Goal: Task Accomplishment & Management: Use online tool/utility

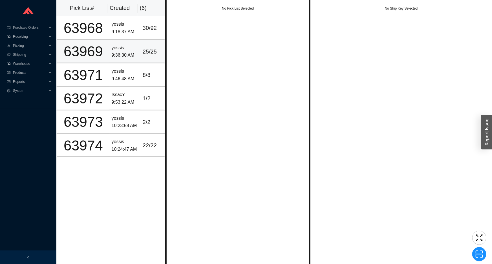
click at [125, 60] on td "yossis 9:36:30 AM" at bounding box center [124, 51] width 31 height 23
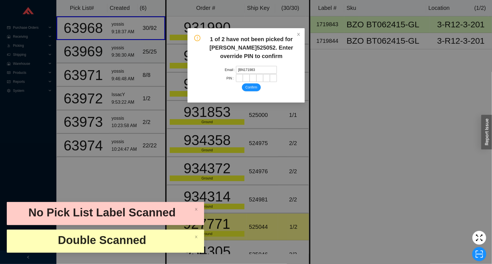
type input "[BN1719831"
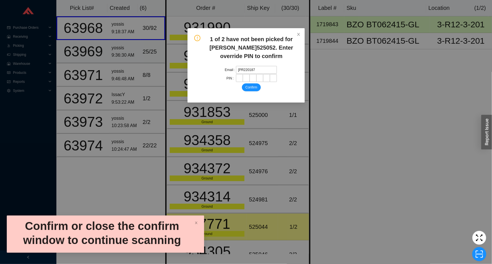
type input "[PR2201871"
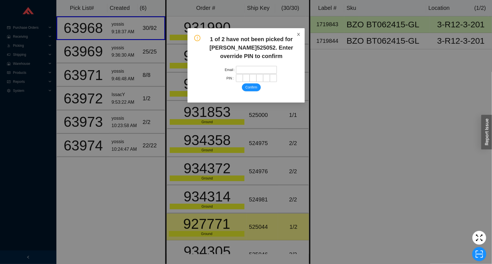
click at [297, 37] on span "Close" at bounding box center [299, 34] width 12 height 12
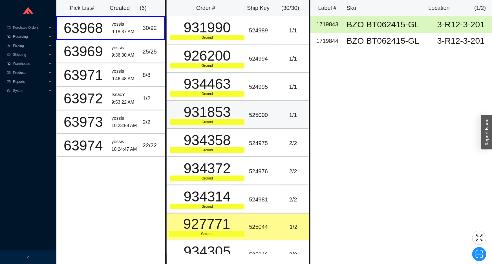
drag, startPoint x: 253, startPoint y: 121, endPoint x: 257, endPoint y: 119, distance: 5.1
click at [255, 120] on td "525000" at bounding box center [262, 115] width 31 height 28
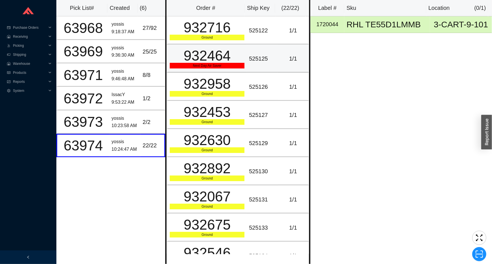
click at [254, 67] on td "525125" at bounding box center [262, 59] width 31 height 28
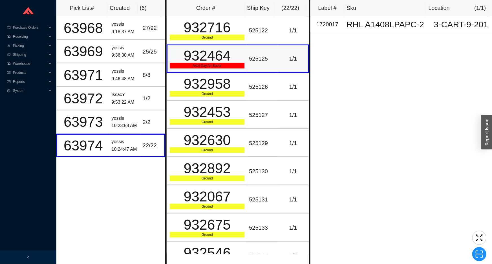
click at [254, 67] on td "525125" at bounding box center [262, 59] width 31 height 28
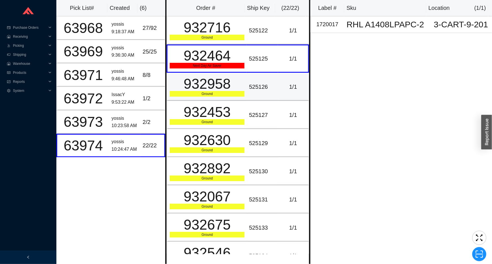
click at [231, 89] on div "932958" at bounding box center [207, 84] width 75 height 14
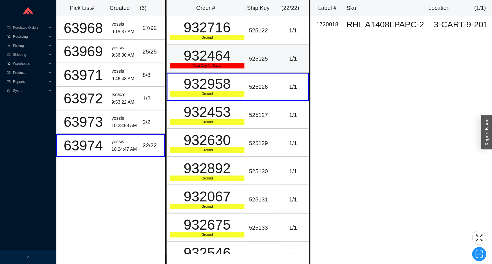
click at [233, 63] on div "Next Day Air Saver" at bounding box center [207, 66] width 75 height 6
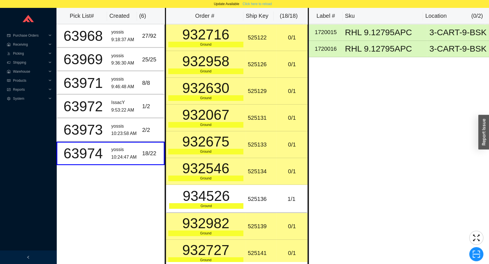
click at [263, 0] on button "Click here to reload" at bounding box center [257, 4] width 36 height 8
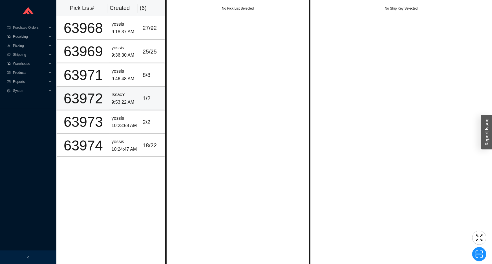
click at [106, 100] on td "63972" at bounding box center [82, 98] width 53 height 23
click at [147, 37] on td "27 / 92" at bounding box center [153, 27] width 25 height 23
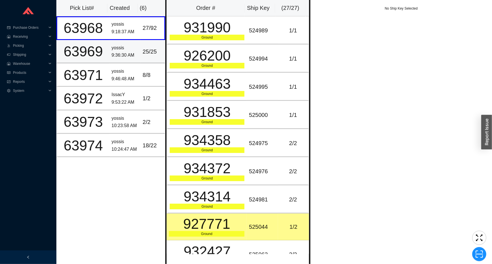
click at [147, 50] on div "25 / 25" at bounding box center [152, 51] width 19 height 9
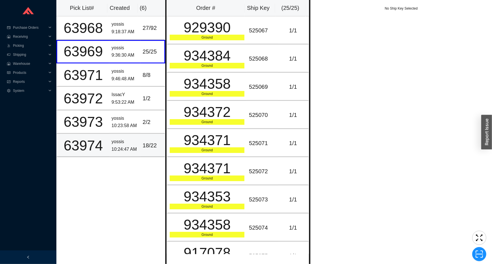
click at [143, 144] on div "18 / 22" at bounding box center [152, 145] width 19 height 9
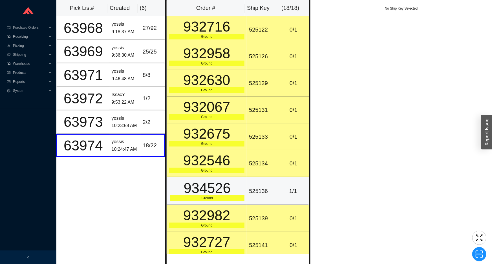
click at [248, 183] on td "525136" at bounding box center [262, 191] width 31 height 28
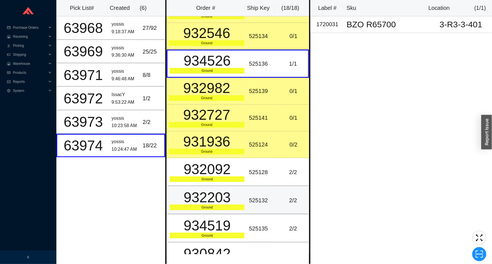
scroll to position [128, 0]
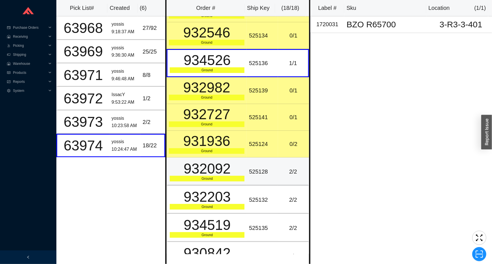
click at [262, 175] on div "525128" at bounding box center [262, 171] width 27 height 9
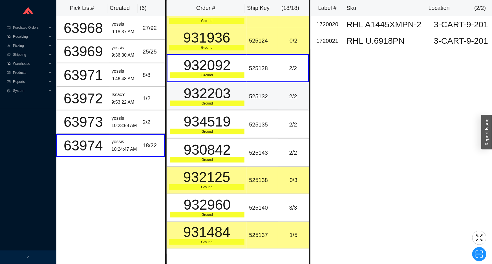
scroll to position [253, 0]
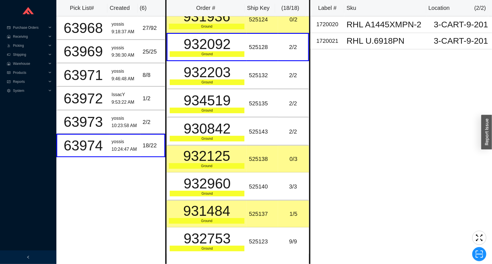
click at [361, 216] on div "Label # Sku Location ( 2 / 2 ) 1720020 RHL A1445XMPN-2 3-CART-9-201 1720021 RHL…" at bounding box center [402, 132] width 182 height 264
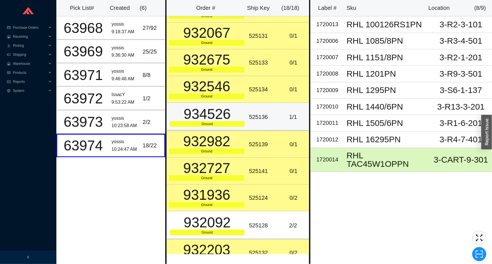
scroll to position [77, 0]
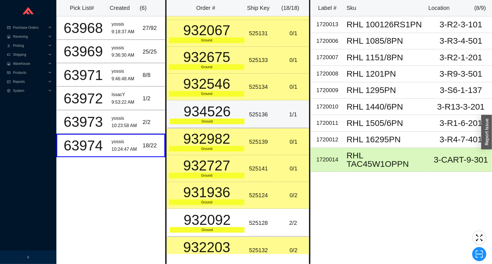
click at [280, 119] on td "1 / 1" at bounding box center [293, 114] width 31 height 28
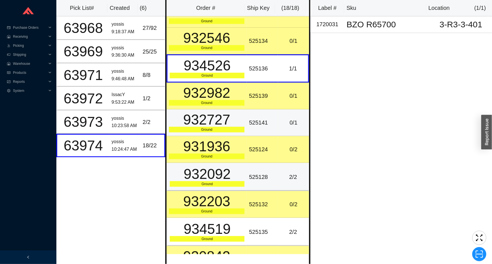
scroll to position [128, 0]
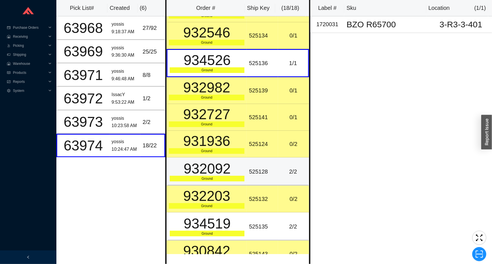
click at [282, 169] on div "2 / 2" at bounding box center [293, 171] width 26 height 9
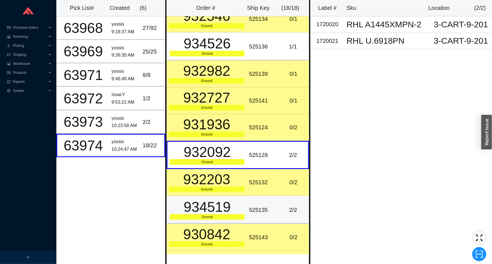
scroll to position [154, 0]
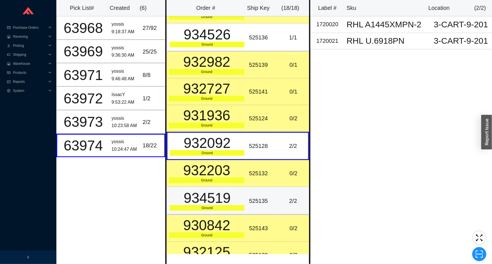
click at [262, 203] on div "525135" at bounding box center [262, 201] width 27 height 9
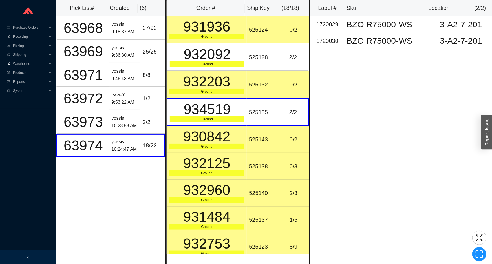
scroll to position [248, 0]
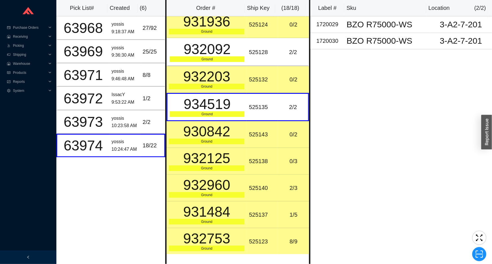
click at [264, 184] on div "525140" at bounding box center [262, 188] width 27 height 9
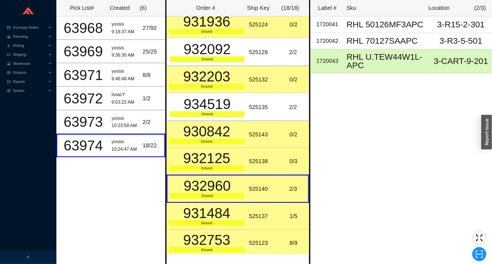
click at [267, 216] on div "525137" at bounding box center [262, 216] width 27 height 9
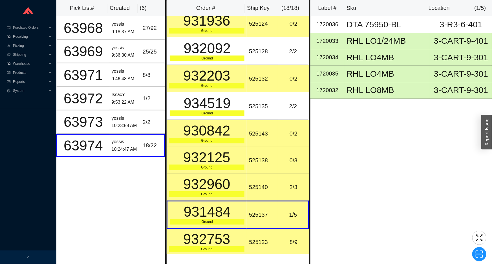
scroll to position [249, 0]
click at [269, 239] on div "525123" at bounding box center [262, 242] width 27 height 9
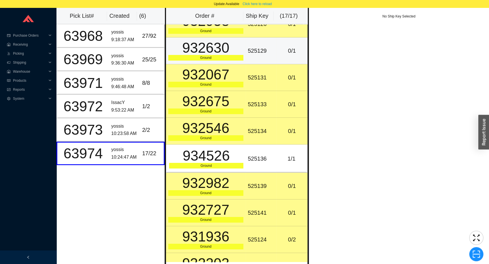
scroll to position [0, 0]
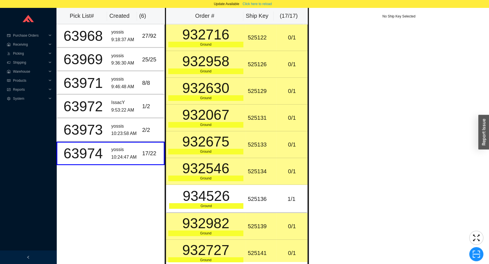
click at [226, 62] on div "932958" at bounding box center [205, 61] width 75 height 14
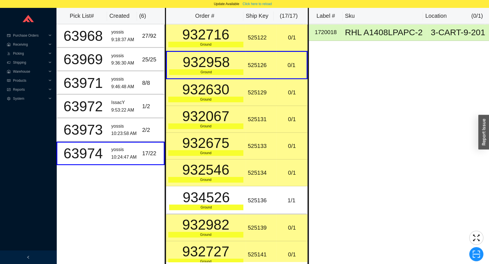
click at [226, 83] on div "932630" at bounding box center [205, 90] width 75 height 14
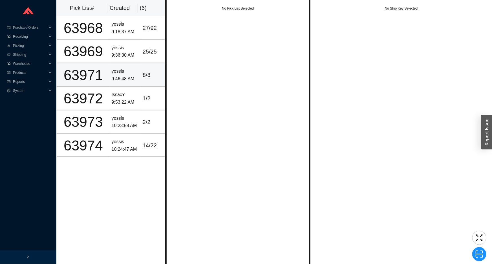
click at [124, 72] on div "yossis" at bounding box center [125, 72] width 27 height 8
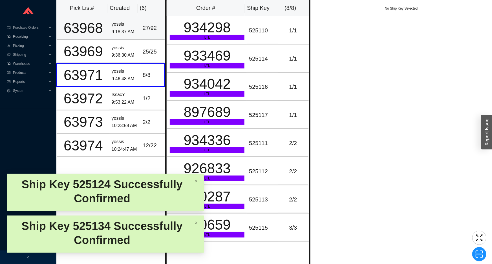
click at [151, 33] on td "27 / 92" at bounding box center [153, 27] width 25 height 23
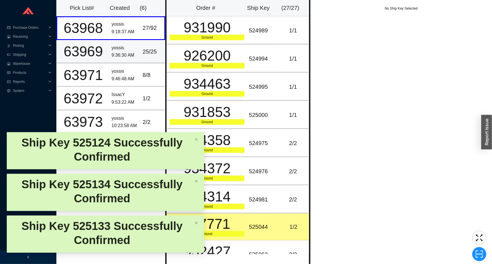
click at [120, 54] on div "9:36:30 AM" at bounding box center [125, 56] width 27 height 8
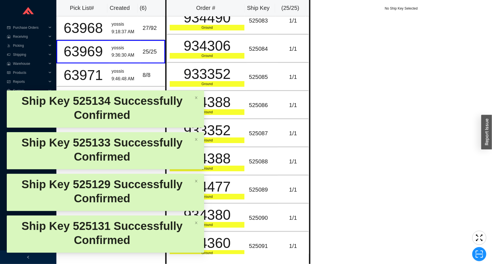
scroll to position [462, 0]
click at [153, 81] on body "Purchase Orders .warehouse_svg__a{fill:none;stroke:currentColor;stroke-linecap:…" at bounding box center [246, 132] width 492 height 264
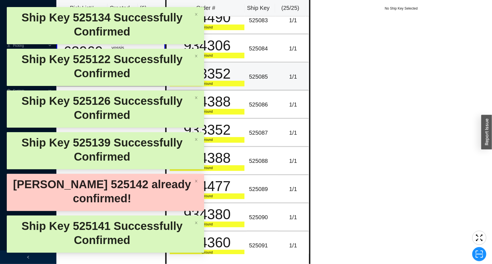
click at [235, 81] on div "Ground" at bounding box center [207, 84] width 75 height 6
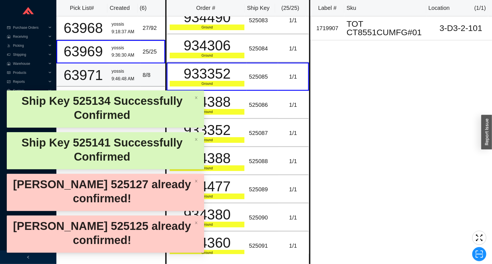
click at [127, 72] on div "yossis" at bounding box center [125, 72] width 27 height 8
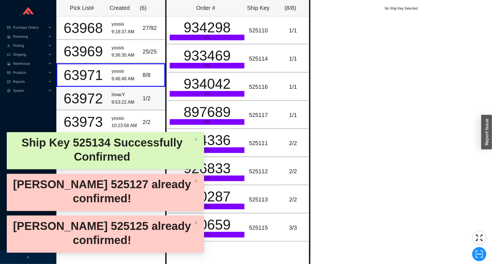
click at [127, 91] on body "Purchase Orders .warehouse_svg__a{fill:none;stroke:currentColor;stroke-linecap:…" at bounding box center [246, 132] width 492 height 264
click at [120, 122] on div "10:23:58 AM" at bounding box center [125, 126] width 27 height 8
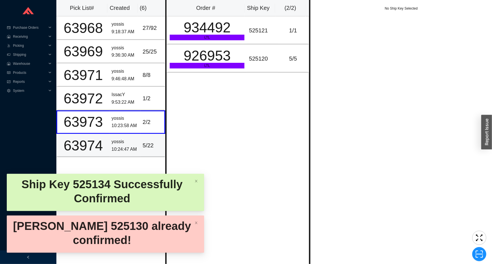
click at [112, 138] on div "yossis" at bounding box center [125, 142] width 27 height 8
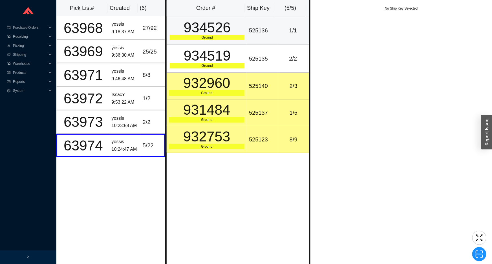
click at [289, 23] on td "1 / 1" at bounding box center [293, 30] width 31 height 28
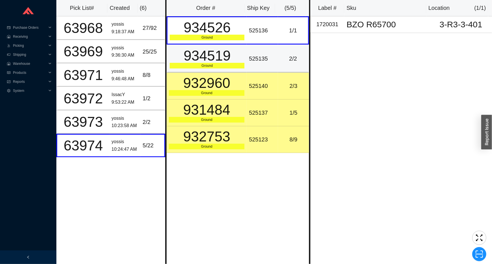
click at [291, 51] on td "2 / 2" at bounding box center [293, 59] width 31 height 28
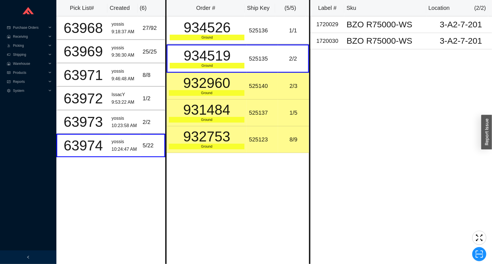
click at [284, 78] on td "2 / 3" at bounding box center [293, 86] width 31 height 27
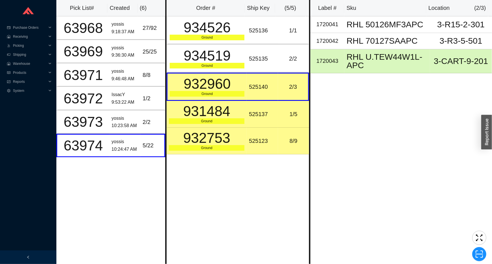
click at [284, 108] on td "1 / 5" at bounding box center [293, 114] width 31 height 27
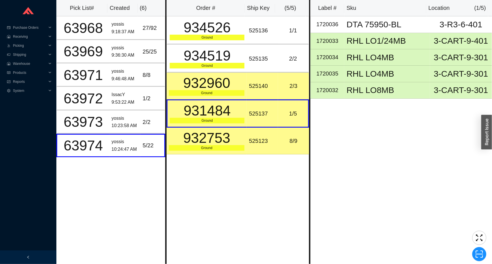
click at [282, 138] on div "8 / 9" at bounding box center [293, 141] width 27 height 9
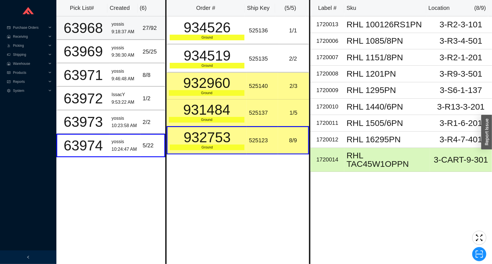
click at [126, 30] on div "9:18:37 AM" at bounding box center [125, 32] width 27 height 8
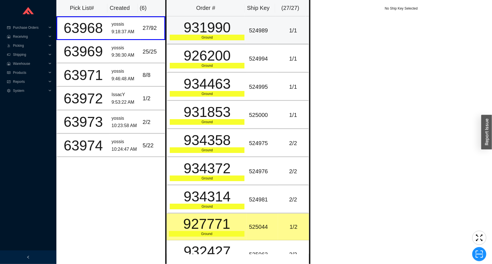
click at [220, 29] on div "931990" at bounding box center [207, 28] width 75 height 14
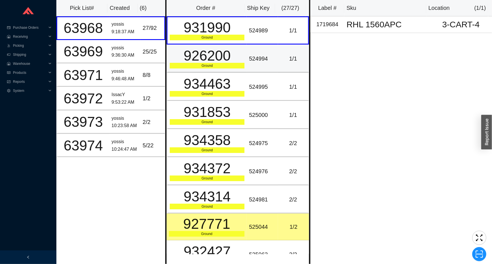
click at [226, 53] on div "926200" at bounding box center [207, 56] width 75 height 14
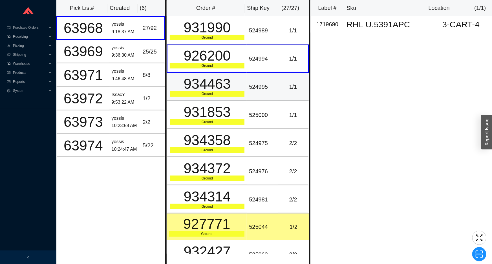
drag, startPoint x: 228, startPoint y: 75, endPoint x: 230, endPoint y: 85, distance: 9.9
click at [228, 77] on div "934463" at bounding box center [207, 84] width 75 height 14
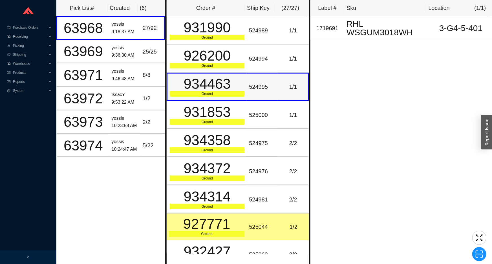
click at [231, 91] on div "Ground" at bounding box center [207, 94] width 75 height 6
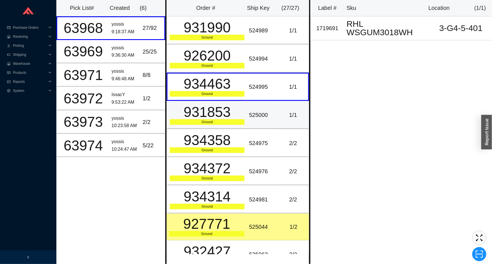
click at [234, 103] on td "931853 Ground" at bounding box center [207, 115] width 80 height 28
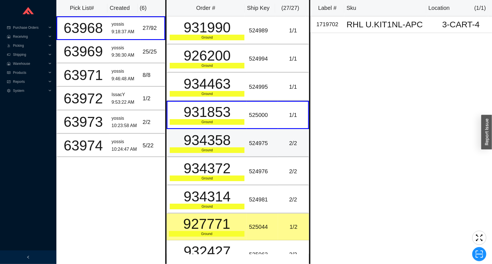
click at [243, 137] on td "934358 Ground" at bounding box center [207, 143] width 80 height 28
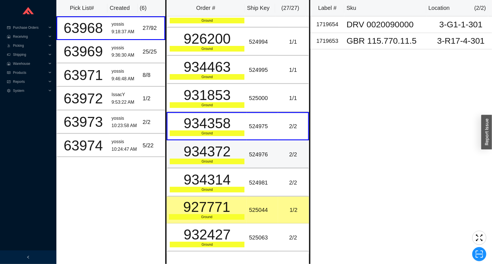
scroll to position [25, 0]
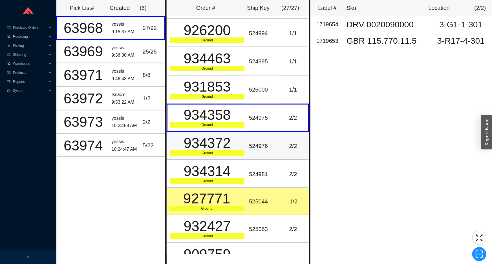
click at [251, 145] on div "524976" at bounding box center [262, 146] width 27 height 9
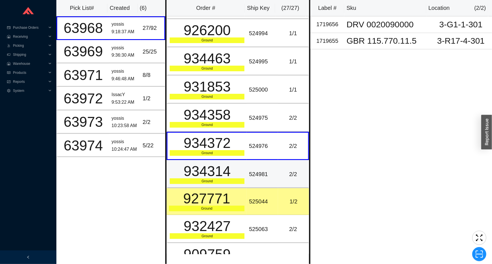
click at [249, 160] on td "524981" at bounding box center [262, 174] width 31 height 28
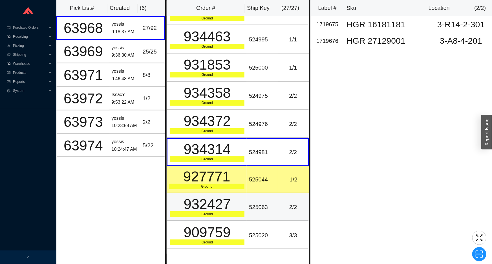
scroll to position [102, 0]
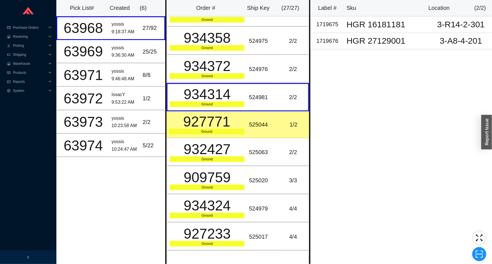
click at [253, 125] on div "525044" at bounding box center [262, 124] width 27 height 9
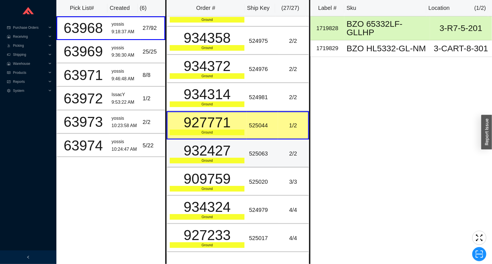
click at [249, 146] on td "525063" at bounding box center [262, 154] width 31 height 28
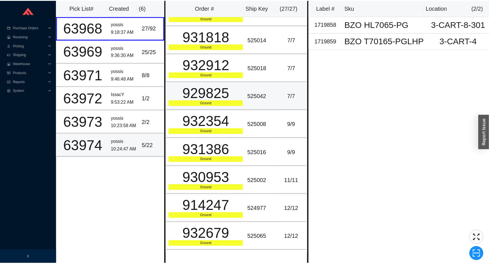
scroll to position [518, 0]
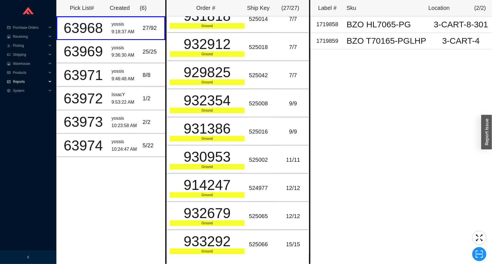
click at [38, 79] on span "Reports" at bounding box center [30, 81] width 34 height 9
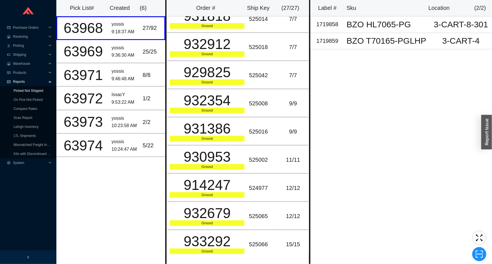
click at [36, 93] on link "Picked Not Shipped" at bounding box center [29, 91] width 30 height 4
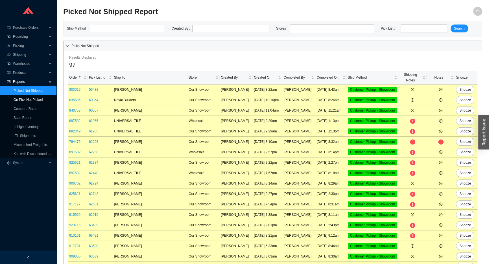
click at [36, 98] on link "On Pick Not Picked" at bounding box center [28, 100] width 29 height 4
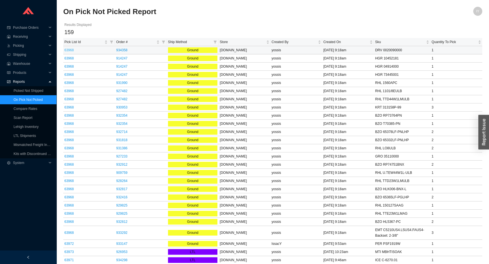
click at [69, 50] on link "63968" at bounding box center [68, 50] width 9 height 4
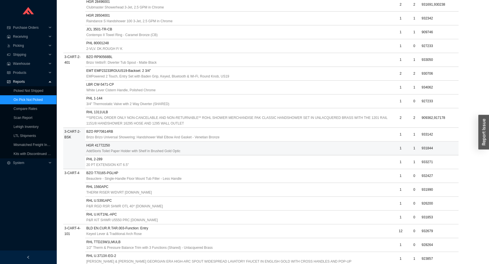
scroll to position [308, 0]
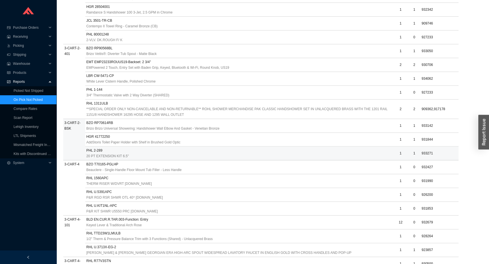
drag, startPoint x: 306, startPoint y: 155, endPoint x: 310, endPoint y: 156, distance: 4.8
click at [314, 156] on div "20 PT EXTENSION KIT 6.5"" at bounding box center [239, 156] width 306 height 6
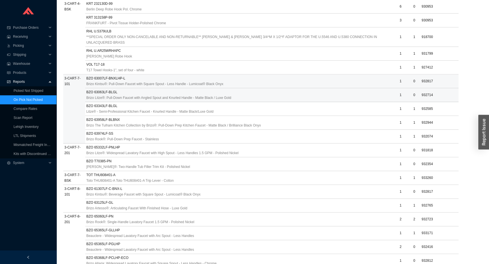
scroll to position [821, 0]
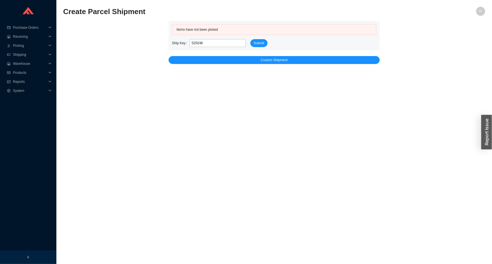
type input "525036"
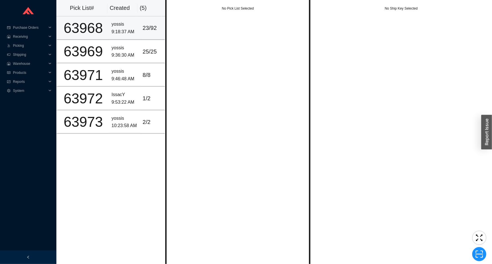
click at [112, 40] on td "yossis 9:18:37 AM" at bounding box center [124, 27] width 31 height 23
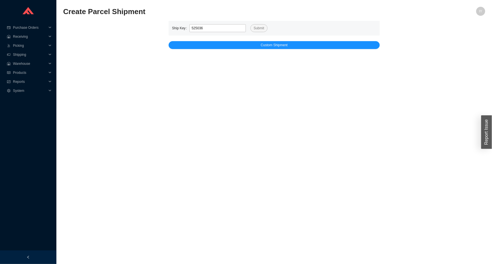
type input "525036"
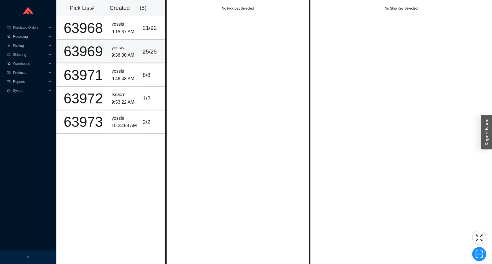
click at [113, 52] on div "9:36:30 AM" at bounding box center [125, 56] width 27 height 8
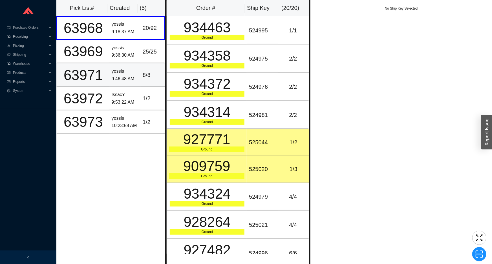
click at [118, 70] on div "yossis" at bounding box center [125, 72] width 27 height 8
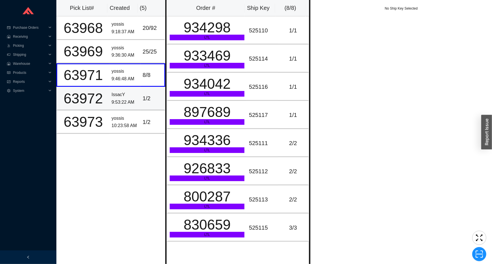
click at [127, 100] on div "9:53:22 AM" at bounding box center [125, 103] width 27 height 8
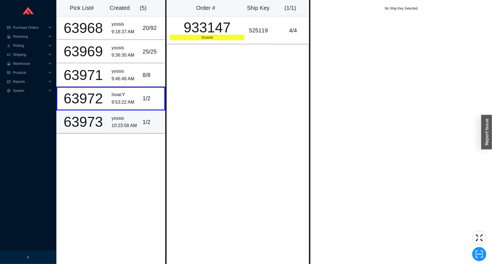
click at [130, 115] on div "yossis" at bounding box center [125, 119] width 27 height 8
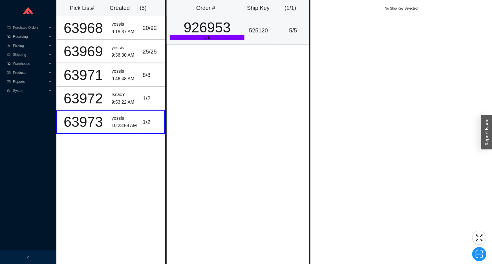
click at [242, 37] on div "LTL" at bounding box center [207, 38] width 75 height 6
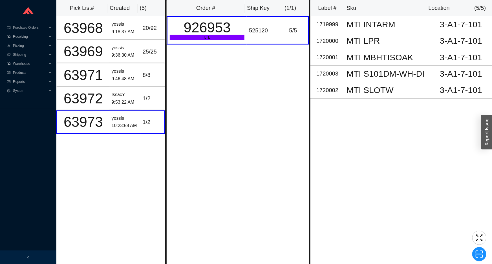
click at [282, 120] on div "Order # Ship Key ( 1 / 1 ) 926953 LTL 525120 5 / 5" at bounding box center [237, 132] width 145 height 264
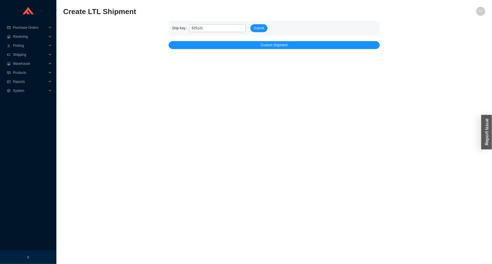
type input "525121"
click at [251, 24] on button "Submit" at bounding box center [259, 28] width 17 height 8
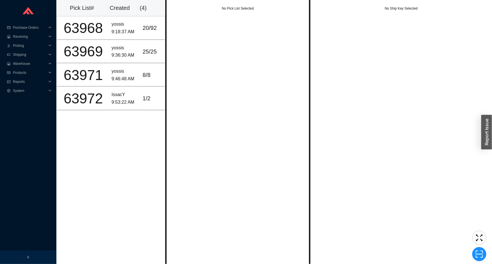
click at [227, 0] on div "No Pick List Selected" at bounding box center [237, 132] width 145 height 264
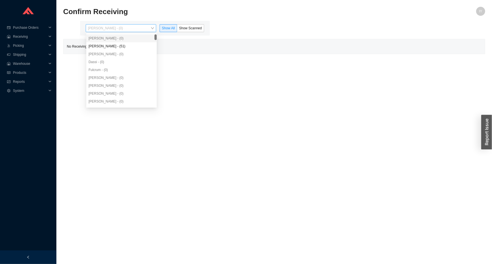
click at [126, 26] on span "Issac Yoselovsky - (0)" at bounding box center [121, 28] width 66 height 7
click at [130, 44] on div "Angel Negron - (51)" at bounding box center [122, 46] width 66 height 5
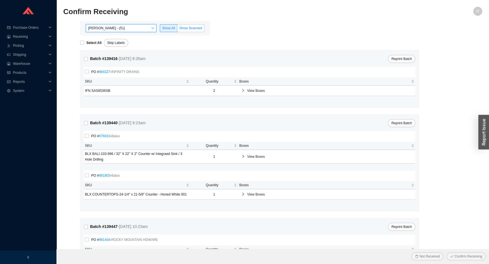
click at [184, 27] on span "Show Scanned" at bounding box center [190, 28] width 23 height 4
click at [177, 29] on input "Show Scanned" at bounding box center [177, 29] width 0 height 0
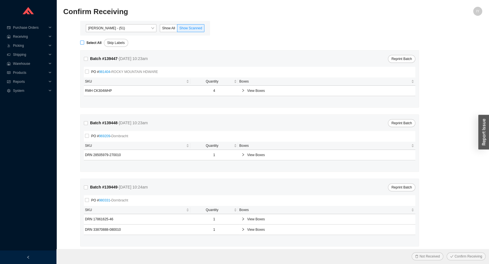
click at [82, 45] on label "Select All" at bounding box center [92, 43] width 24 height 6
click at [82, 45] on input "Select All" at bounding box center [82, 43] width 4 height 4
checkbox input "true"
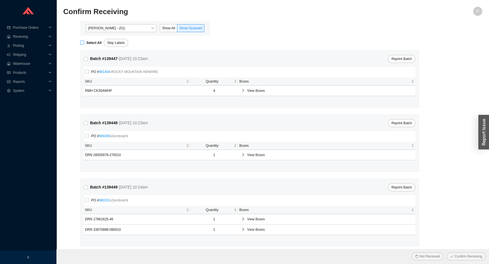
checkbox input "true"
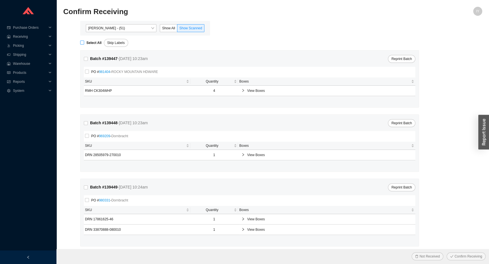
checkbox input "true"
click at [446, 253] on button "Confirm Receiving" at bounding box center [465, 257] width 39 height 8
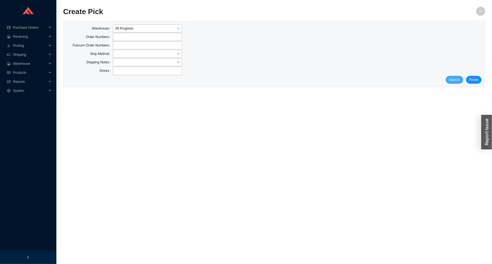
click at [459, 77] on span "Search" at bounding box center [454, 80] width 11 height 6
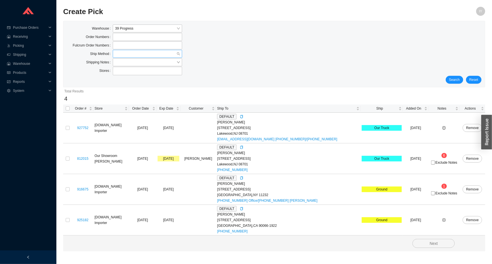
click at [180, 53] on div at bounding box center [147, 54] width 69 height 8
click at [150, 78] on div "LTL" at bounding box center [147, 79] width 65 height 5
click at [456, 82] on span "Search" at bounding box center [454, 80] width 11 height 6
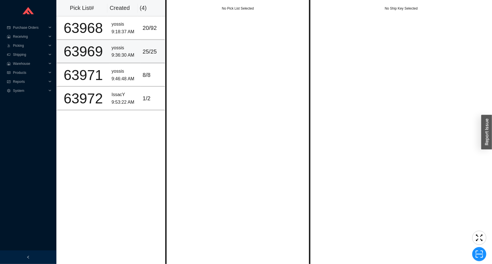
click at [141, 51] on td "25 / 25" at bounding box center [153, 51] width 25 height 23
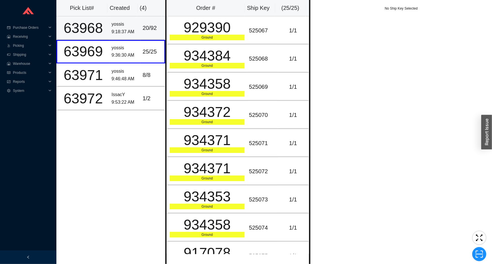
click at [141, 31] on td "20 / 92" at bounding box center [153, 27] width 25 height 23
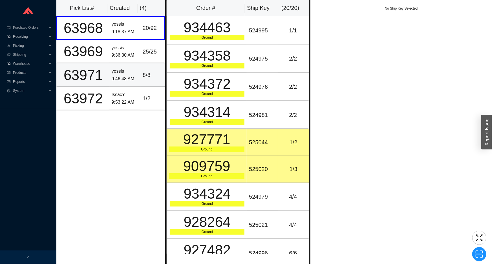
click at [146, 73] on div "8 / 8" at bounding box center [152, 75] width 19 height 9
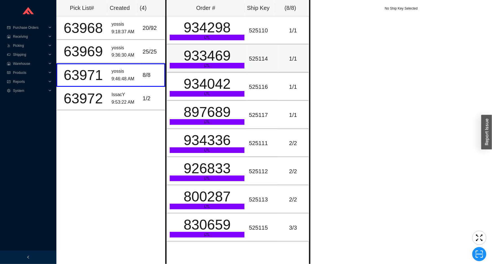
click at [198, 58] on div "933469" at bounding box center [207, 56] width 75 height 14
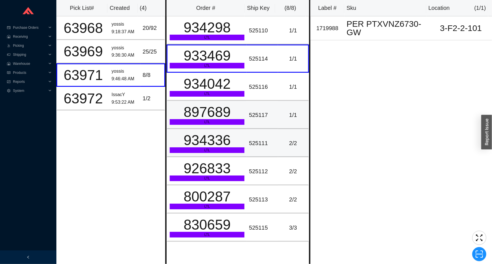
click at [218, 128] on tbody "934298 LTL 525110 1 / 1 933469 LTL 525114 1 / 1 934042 LTL 525116 1 / 1 897689 …" at bounding box center [238, 129] width 142 height 226
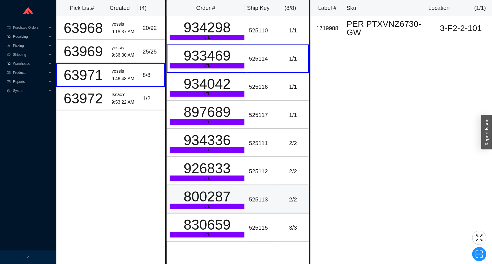
drag, startPoint x: 214, startPoint y: 195, endPoint x: 220, endPoint y: 202, distance: 9.8
click at [215, 195] on div "800287" at bounding box center [207, 197] width 75 height 14
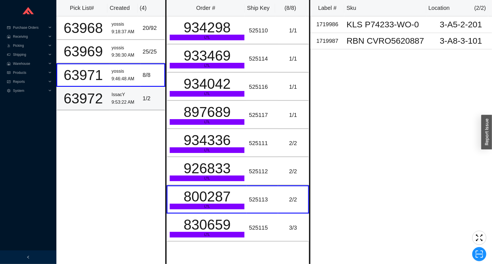
click at [141, 104] on td "1 / 2" at bounding box center [153, 98] width 25 height 23
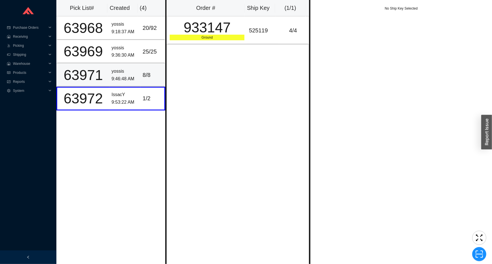
click at [150, 76] on div "8 / 8" at bounding box center [152, 75] width 19 height 9
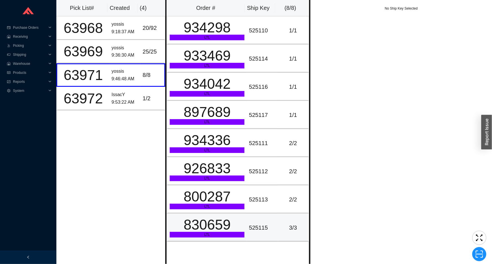
click at [212, 218] on div "830659" at bounding box center [207, 225] width 75 height 14
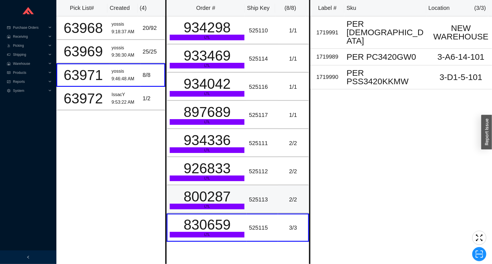
drag, startPoint x: 212, startPoint y: 194, endPoint x: 210, endPoint y: 187, distance: 7.0
click at [212, 194] on div "800287" at bounding box center [207, 197] width 75 height 14
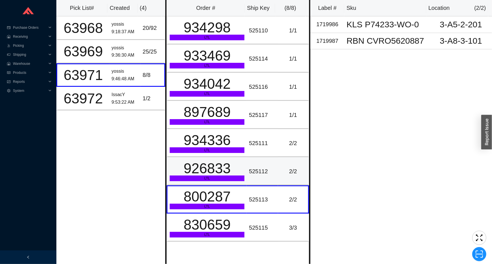
click at [210, 165] on div "926833" at bounding box center [207, 169] width 75 height 14
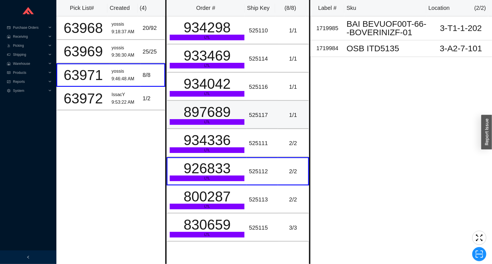
click at [215, 115] on div "897689" at bounding box center [207, 112] width 75 height 14
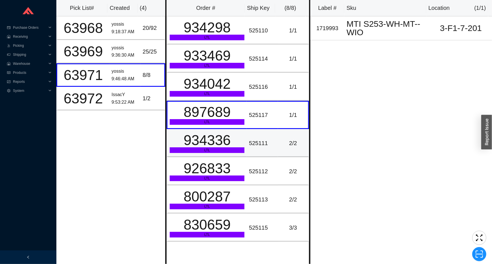
click at [205, 139] on div "934336" at bounding box center [207, 140] width 75 height 14
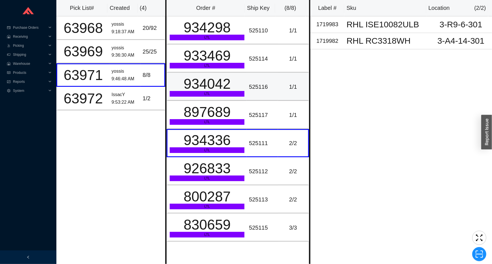
drag, startPoint x: 209, startPoint y: 97, endPoint x: 210, endPoint y: 88, distance: 9.0
click at [210, 97] on td "934042 LTL" at bounding box center [207, 87] width 80 height 28
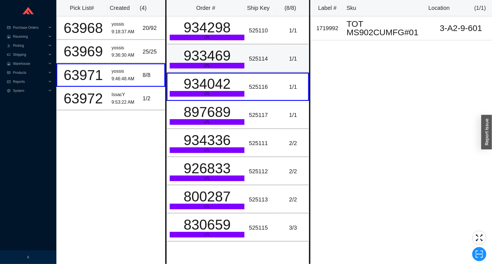
drag, startPoint x: 210, startPoint y: 61, endPoint x: 210, endPoint y: 57, distance: 4.0
click at [210, 60] on div "933469" at bounding box center [207, 56] width 75 height 14
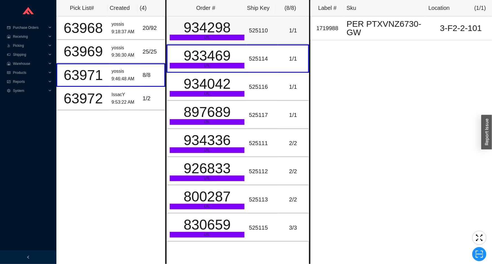
click at [209, 35] on div "934298" at bounding box center [207, 28] width 75 height 14
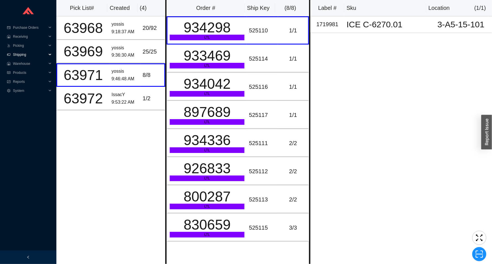
click at [29, 56] on span "Shipping" at bounding box center [30, 54] width 34 height 9
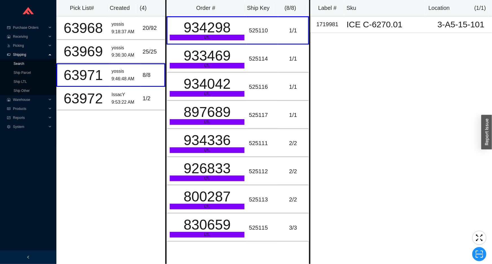
click at [24, 63] on link "Search" at bounding box center [19, 64] width 11 height 4
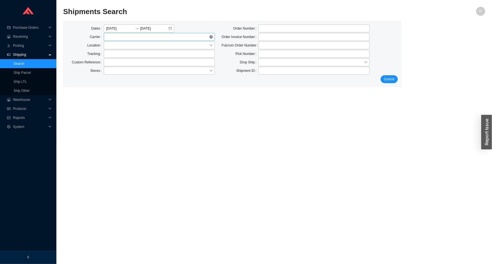
click at [165, 40] on span at bounding box center [159, 36] width 107 height 7
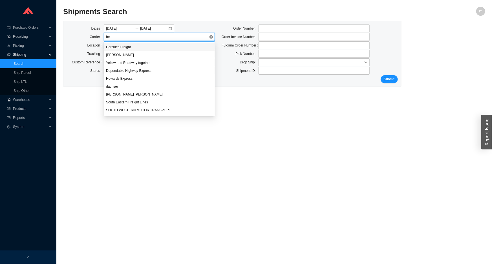
type input "her"
click at [165, 45] on div "Hercules Freight" at bounding box center [159, 47] width 107 height 5
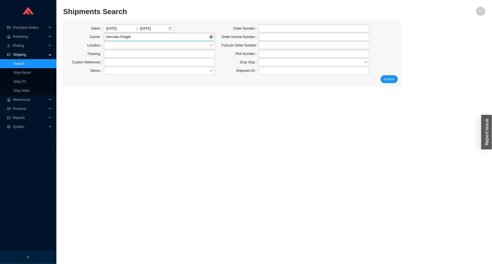
click at [150, 23] on div "Dates 08/18/2025 08/18/2025 Carrier Hercules Freight Location Tracking Custom R…" at bounding box center [232, 53] width 338 height 65
click at [147, 28] on input "08/18/2025" at bounding box center [154, 29] width 28 height 6
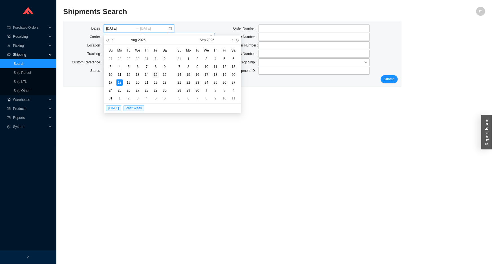
type input "08/15/2025"
click at [157, 74] on div "15" at bounding box center [156, 75] width 6 height 6
type input "08/13/2025"
type input "08/15/2025"
click at [154, 71] on td "15" at bounding box center [155, 75] width 9 height 8
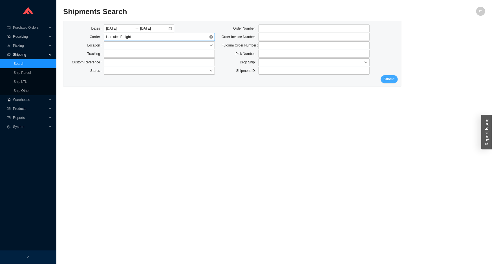
click at [384, 81] on button "Submit" at bounding box center [389, 79] width 17 height 8
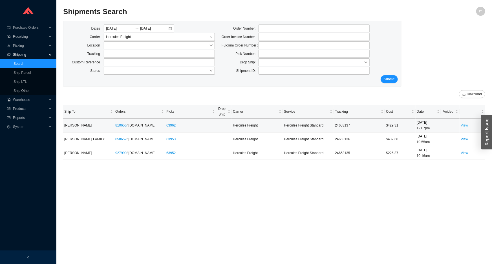
click at [464, 126] on link "View" at bounding box center [464, 126] width 7 height 4
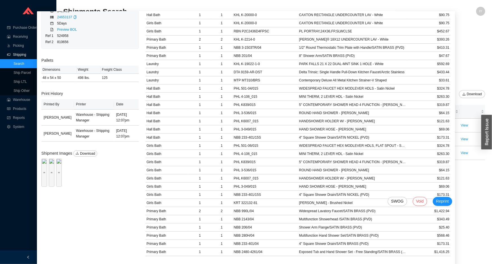
scroll to position [25, 0]
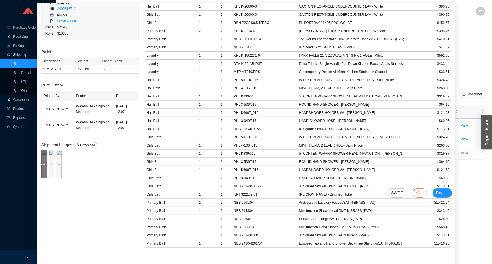
click at [43, 172] on div "Preview" at bounding box center [44, 164] width 6 height 28
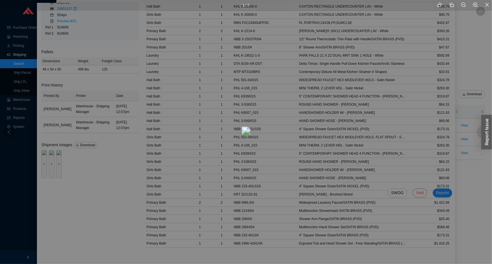
click at [490, 3] on icon "close" at bounding box center [487, 4] width 5 height 5
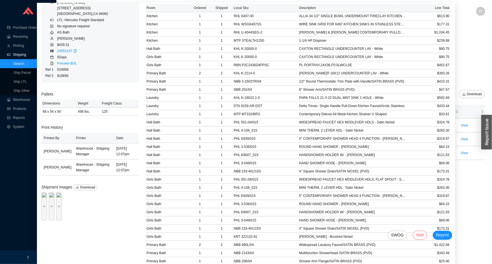
scroll to position [0, 0]
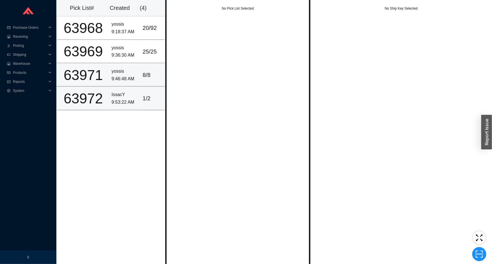
click at [122, 97] on div "IssacY" at bounding box center [125, 95] width 27 height 8
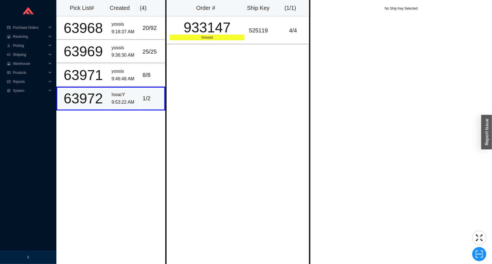
click at [122, 99] on div "9:53:22 AM" at bounding box center [125, 103] width 27 height 8
click at [213, 22] on div "933147" at bounding box center [207, 28] width 75 height 14
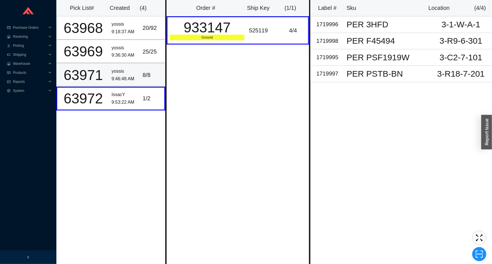
click at [150, 79] on td "8 / 8" at bounding box center [153, 74] width 25 height 23
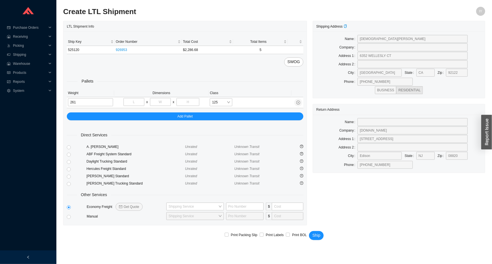
type input "261"
type input "65"
type input "48"
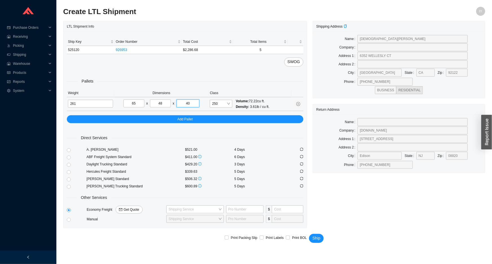
type input "4"
type input "34"
click at [133, 210] on span "Get Quote" at bounding box center [132, 210] width 16 height 6
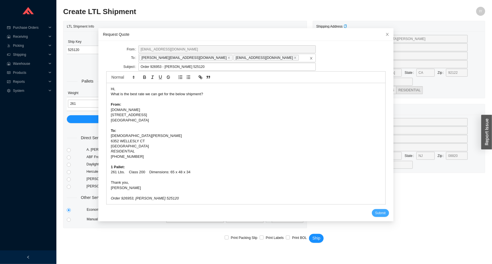
click at [372, 214] on button "Submit" at bounding box center [380, 213] width 17 height 8
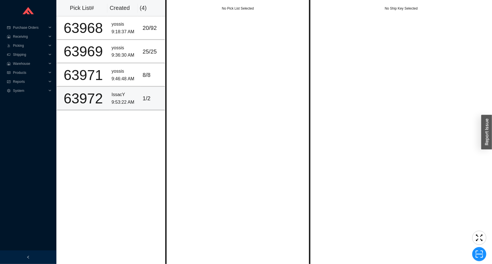
click at [128, 96] on div "IssacY" at bounding box center [125, 95] width 27 height 8
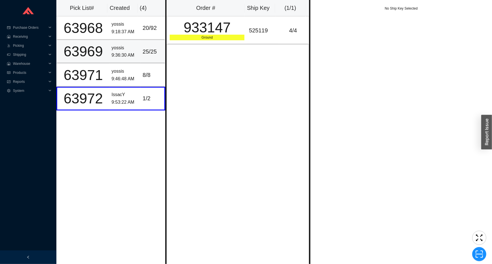
click at [127, 62] on td "yossis 9:36:30 AM" at bounding box center [124, 51] width 31 height 23
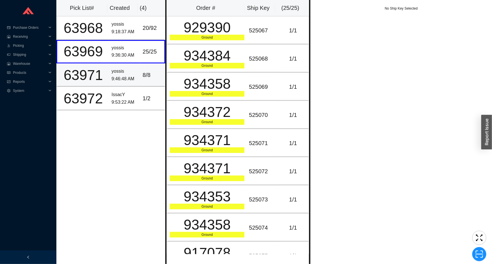
click at [129, 70] on div "yossis" at bounding box center [125, 72] width 27 height 8
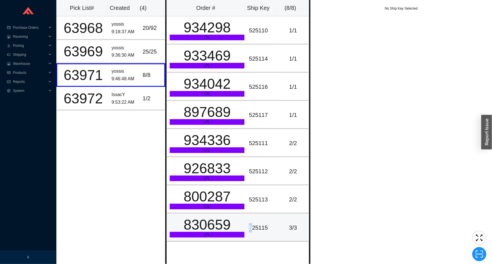
drag, startPoint x: 250, startPoint y: 217, endPoint x: 247, endPoint y: 226, distance: 9.0
click at [247, 226] on td "525115" at bounding box center [262, 228] width 31 height 28
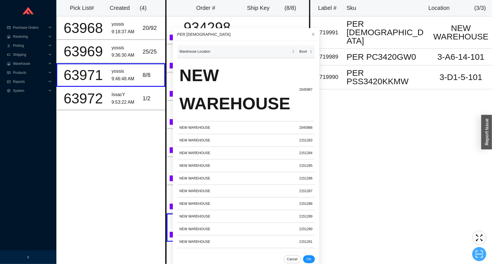
click at [482, 256] on icon "scan" at bounding box center [479, 254] width 8 height 8
type input "pr2045988"
click button "Scan" at bounding box center [479, 255] width 14 height 8
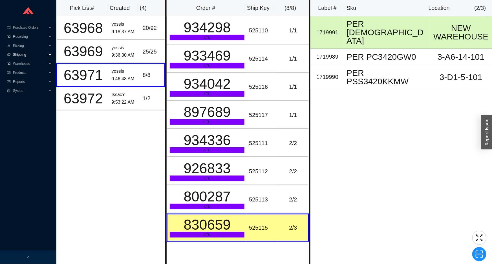
click at [32, 55] on span "Shipping" at bounding box center [30, 54] width 34 height 9
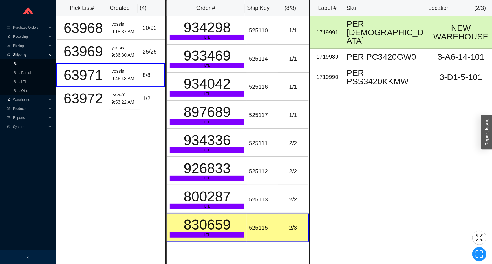
click at [24, 63] on link "Search" at bounding box center [19, 64] width 11 height 4
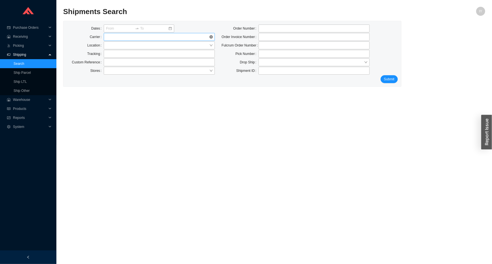
click at [160, 38] on span at bounding box center [159, 36] width 107 height 7
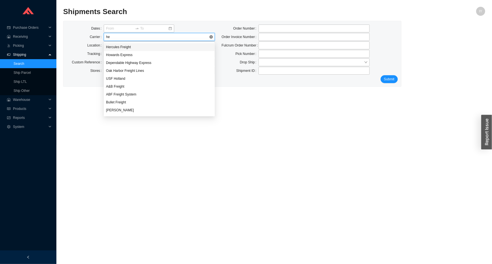
type input "her"
click at [148, 46] on div "Hercules Freight" at bounding box center [159, 47] width 107 height 5
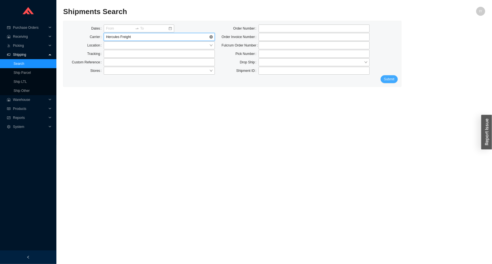
click at [392, 79] on span "Submit" at bounding box center [389, 79] width 10 height 6
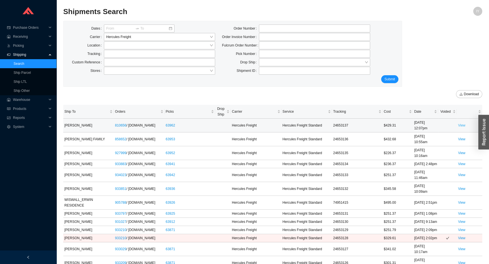
click at [461, 125] on link "View" at bounding box center [461, 126] width 7 height 4
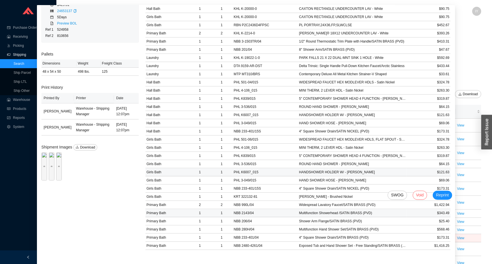
scroll to position [35, 0]
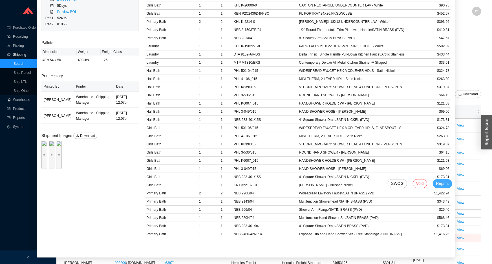
click at [436, 184] on span "Reprint" at bounding box center [442, 184] width 13 height 6
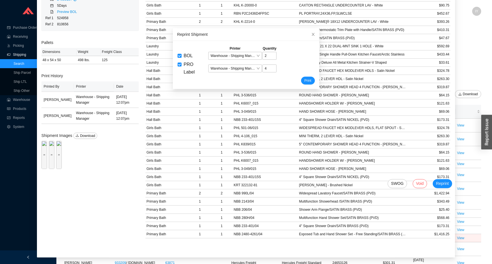
click at [178, 57] on input "BOL" at bounding box center [180, 56] width 4 height 4
checkbox input "false"
click at [305, 80] on span "Print" at bounding box center [308, 81] width 7 height 6
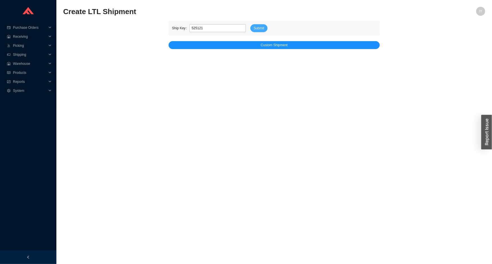
type input "525121"
click at [261, 29] on span "Submit" at bounding box center [259, 28] width 10 height 6
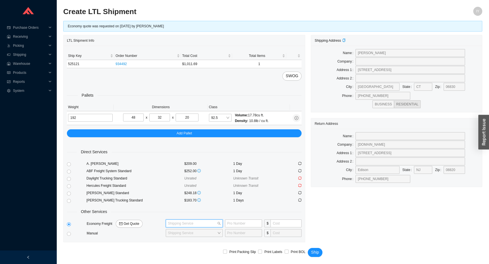
click at [186, 222] on input "search" at bounding box center [192, 223] width 49 height 7
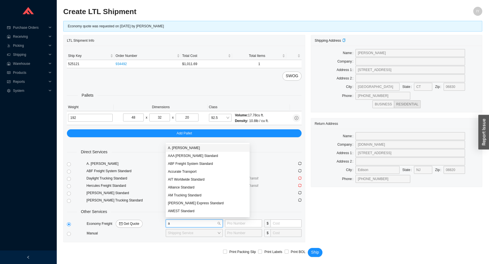
type input "ac"
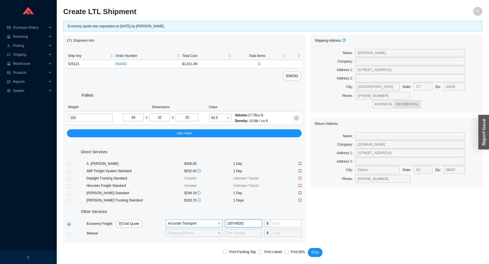
type input "100748281"
type input "175"
click at [312, 252] on span "Ship" at bounding box center [315, 252] width 8 height 6
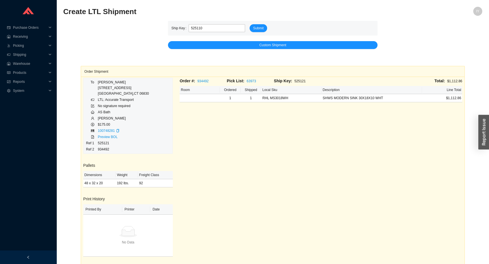
click at [249, 24] on button "Submit" at bounding box center [257, 28] width 17 height 8
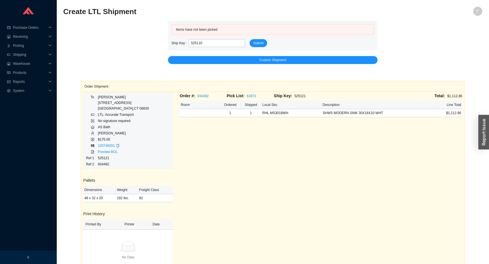
click at [254, 47] on div "Items have not been picked Ship Key 525110 Submit" at bounding box center [272, 36] width 209 height 30
click at [254, 45] on span "Submit" at bounding box center [258, 43] width 10 height 6
click at [265, 39] on div "Submit" at bounding box center [257, 43] width 17 height 8
click at [261, 43] on span "Submit" at bounding box center [258, 43] width 10 height 6
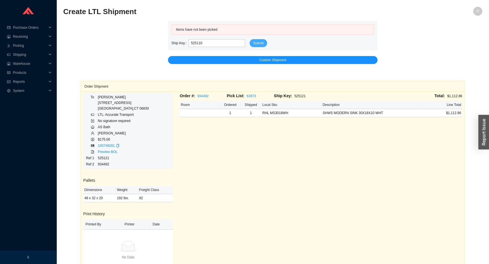
click at [260, 44] on span "Submit" at bounding box center [258, 43] width 10 height 6
click at [259, 45] on span "Submit" at bounding box center [258, 43] width 10 height 6
click at [239, 44] on input "525110" at bounding box center [216, 43] width 56 height 8
click at [249, 39] on button "Submit" at bounding box center [257, 43] width 17 height 8
type input "525110"
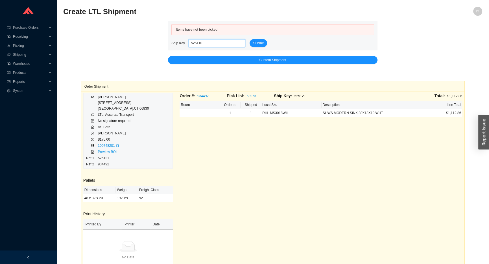
click at [249, 39] on button "Submit" at bounding box center [257, 43] width 17 height 8
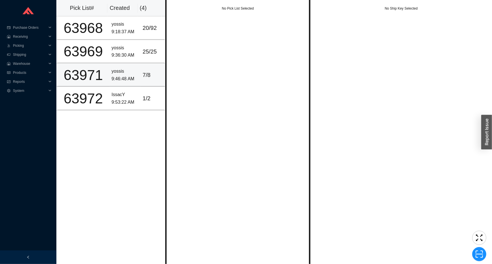
click at [148, 78] on td "7 / 8" at bounding box center [153, 74] width 25 height 23
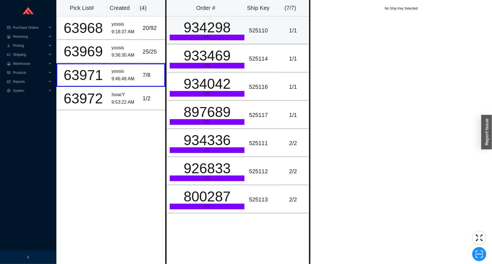
click at [247, 34] on td "525110" at bounding box center [262, 30] width 31 height 28
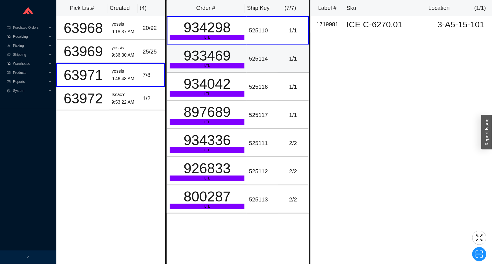
click at [253, 58] on div "525114" at bounding box center [262, 58] width 27 height 9
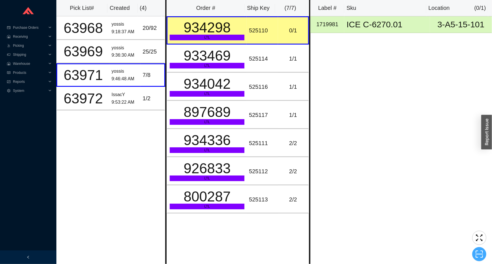
click at [481, 256] on icon "scan" at bounding box center [479, 254] width 8 height 8
click at [256, 32] on div "525110" at bounding box center [262, 30] width 27 height 9
copy div "525110"
click at [479, 249] on button "button" at bounding box center [480, 254] width 14 height 14
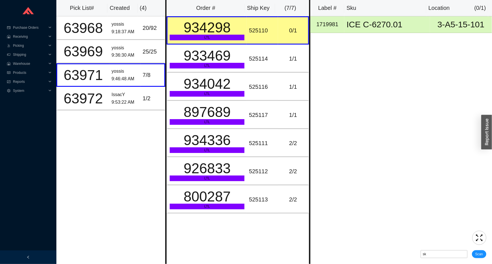
type input "sk525110"
click button "Scan" at bounding box center [479, 255] width 14 height 8
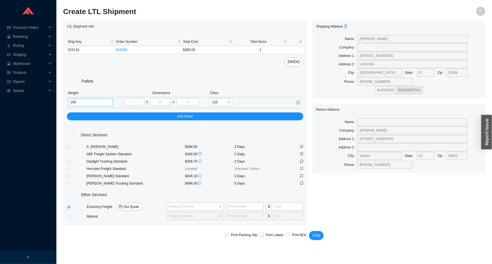
type input "159"
type input "48"
type input "40"
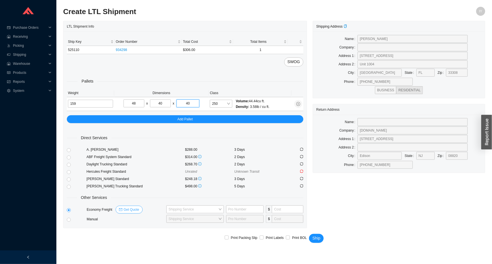
type input "40"
click at [126, 208] on span "Get Quote" at bounding box center [132, 210] width 16 height 6
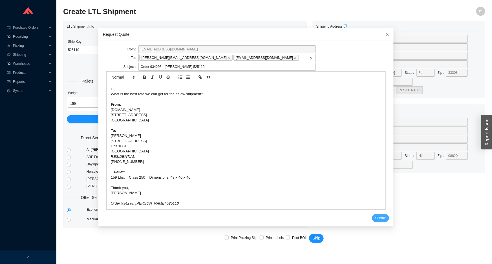
click at [376, 217] on span "Submit" at bounding box center [381, 219] width 10 height 6
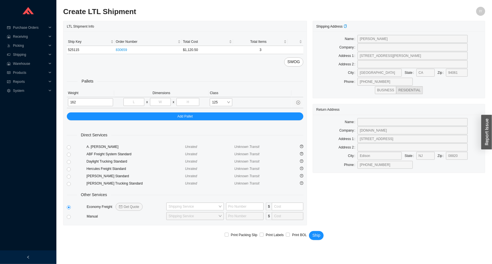
type input "162"
type input "48"
type input "40"
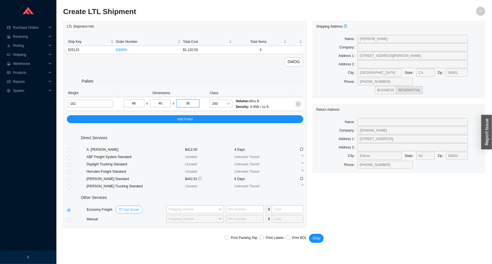
type input "36"
click at [136, 208] on span "Get Quote" at bounding box center [132, 210] width 16 height 6
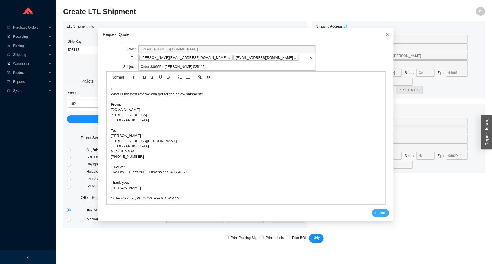
click at [378, 214] on span "Submit" at bounding box center [381, 213] width 10 height 6
